Goal: Information Seeking & Learning: Learn about a topic

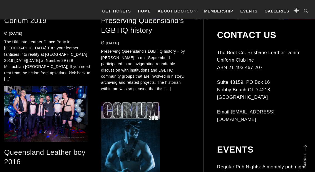
scroll to position [209, 0]
click at [14, 152] on link "Queensland Leather boy 2016" at bounding box center [44, 157] width 81 height 18
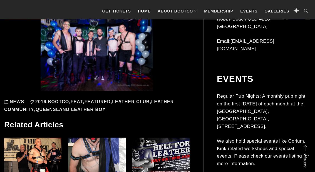
scroll to position [354, 0]
click at [59, 108] on link "Queensland Leather Boy" at bounding box center [71, 109] width 70 height 5
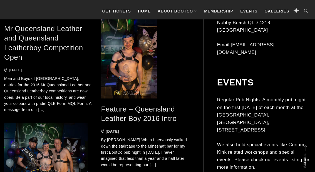
scroll to position [602, 0]
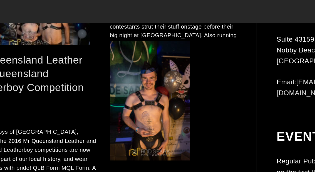
click at [101, 122] on link "Feature – Queensland Leather Boy 2016 Intro" at bounding box center [139, 131] width 76 height 18
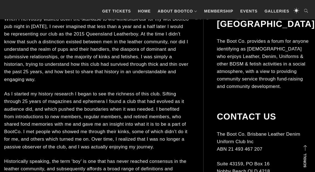
scroll to position [440, 0]
